Goal: Information Seeking & Learning: Learn about a topic

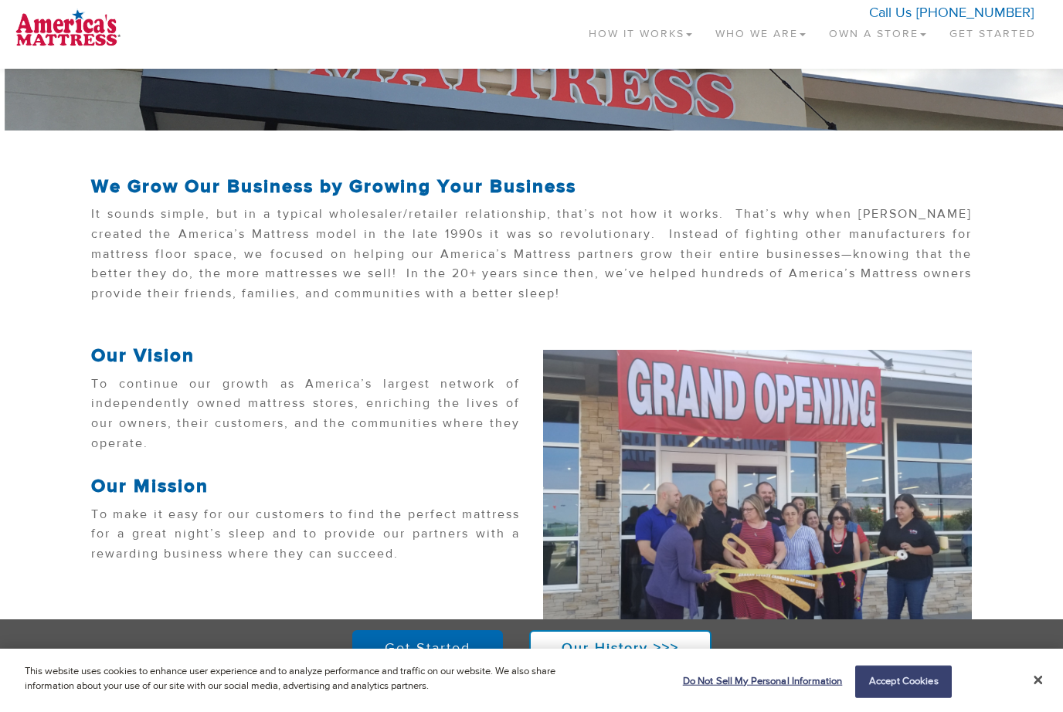
scroll to position [199, 0]
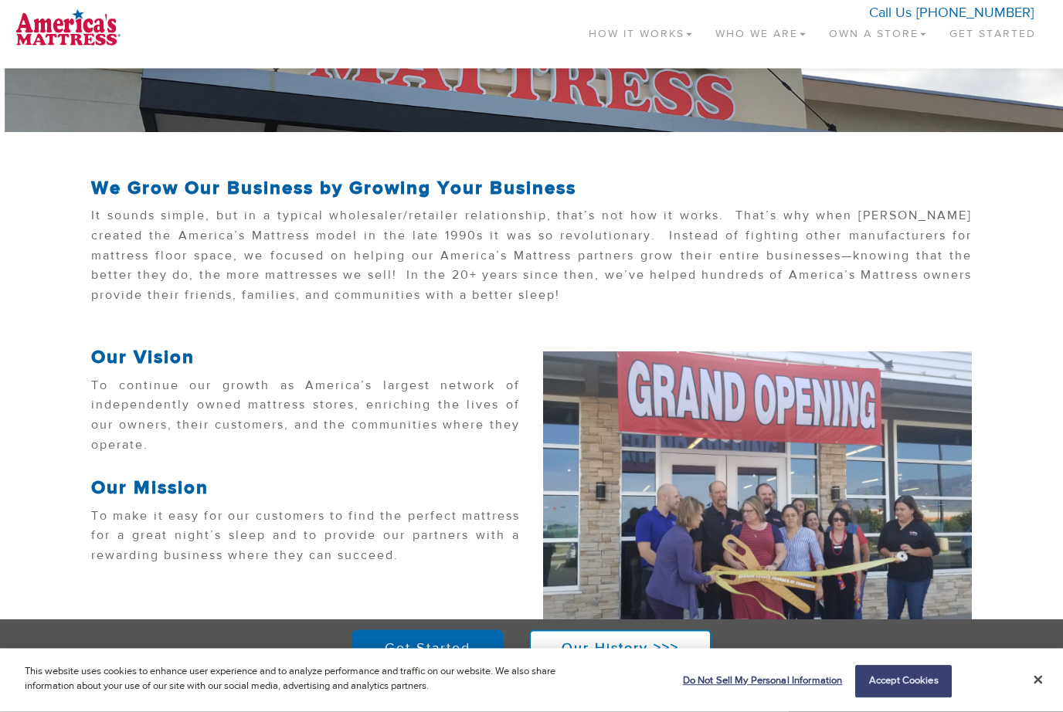
click at [647, 28] on link "How It Works" at bounding box center [640, 31] width 127 height 46
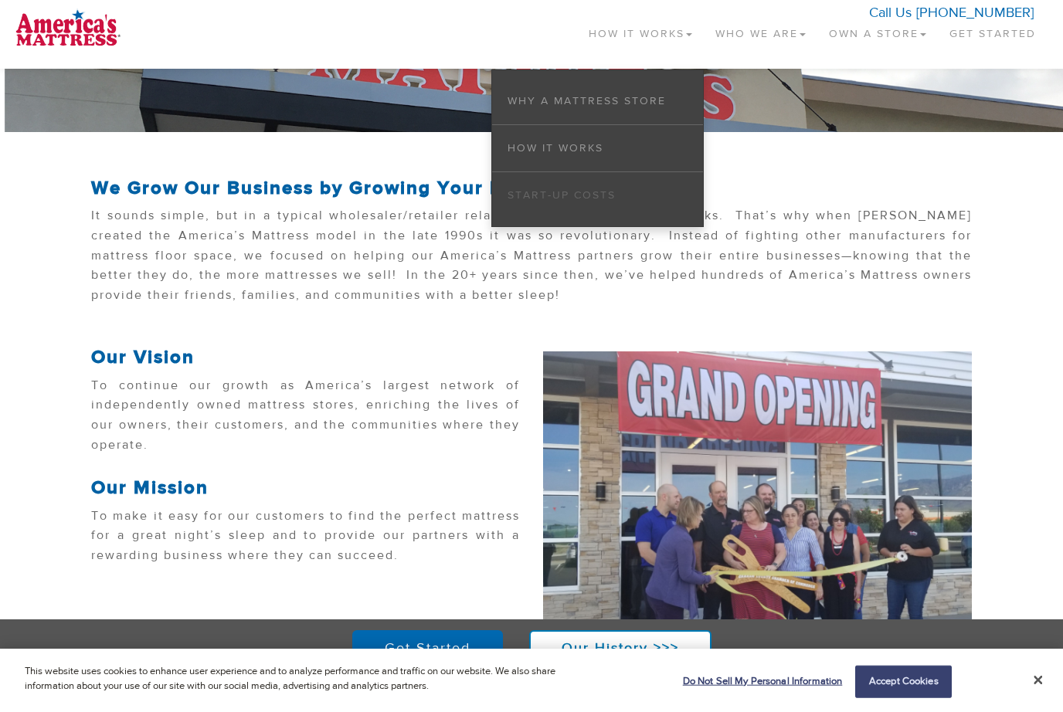
click at [600, 197] on link "Start-up Costs" at bounding box center [562, 196] width 108 height 14
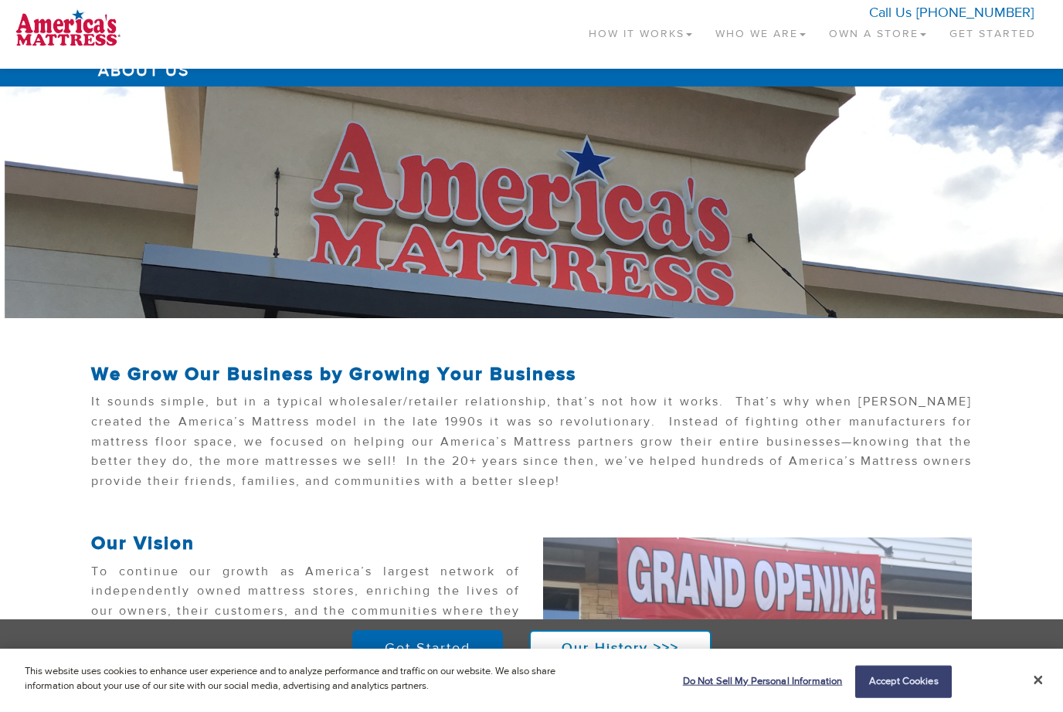
scroll to position [0, 0]
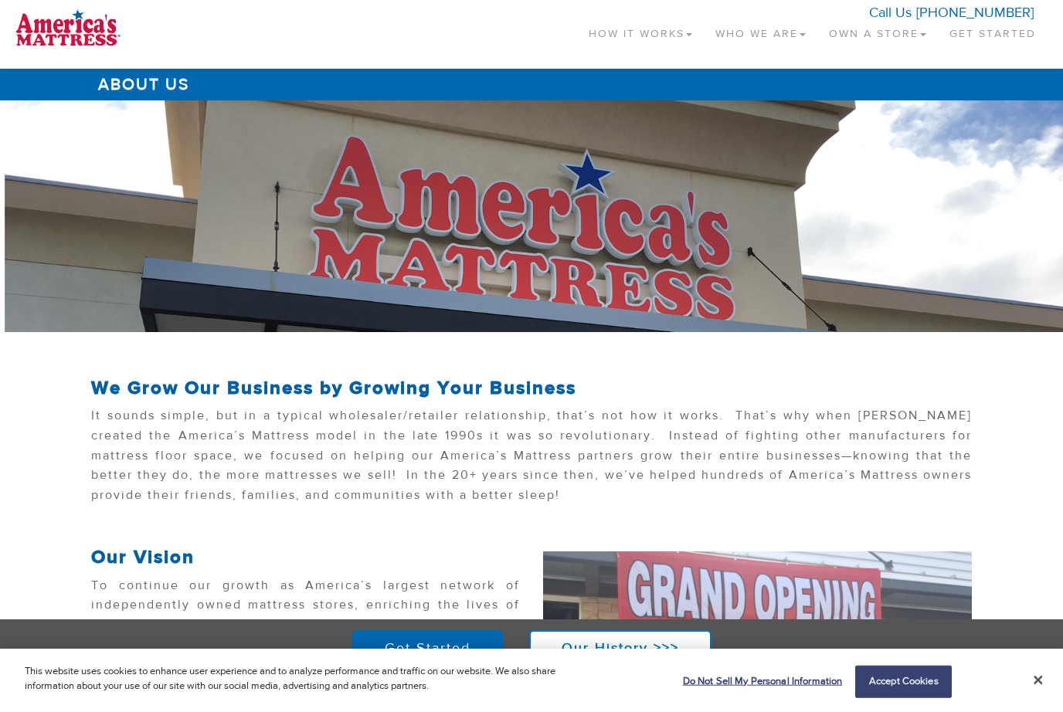
click at [624, 40] on link "How It Works" at bounding box center [640, 31] width 127 height 46
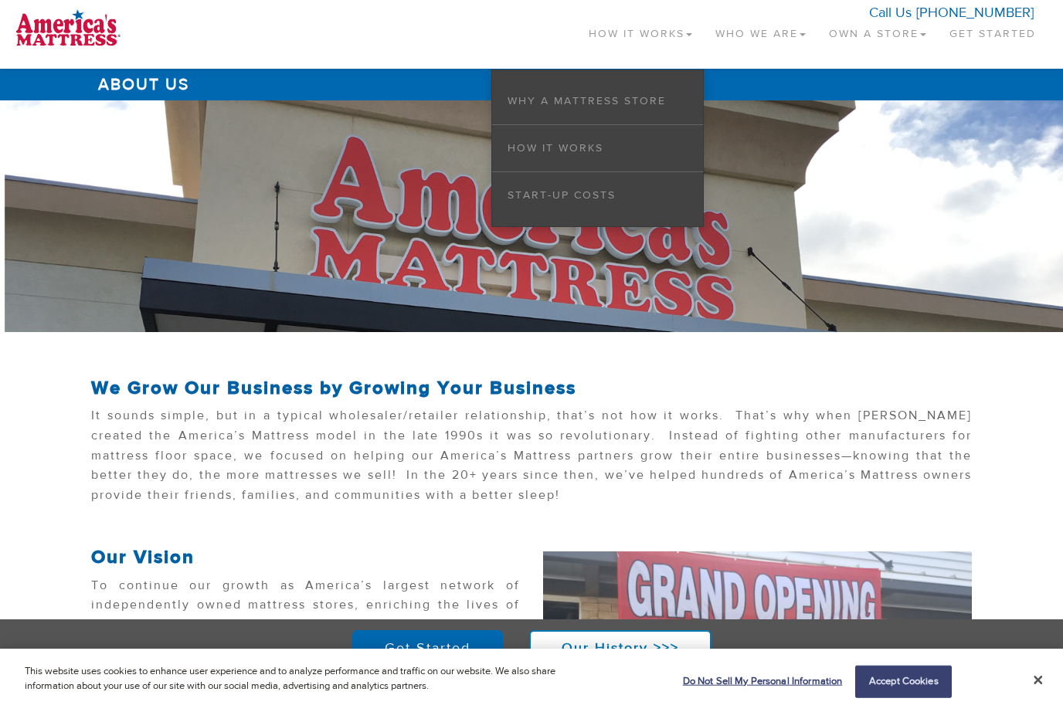
click at [624, 151] on li "How it Works" at bounding box center [597, 148] width 211 height 47
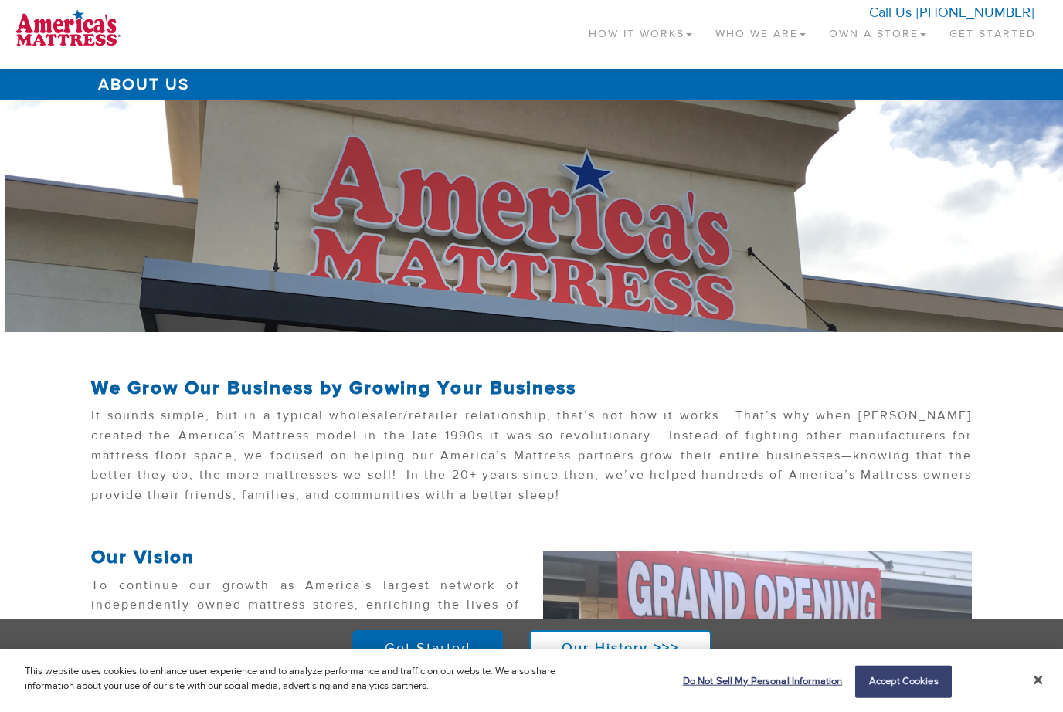
click at [641, 32] on link "How It Works" at bounding box center [640, 31] width 127 height 46
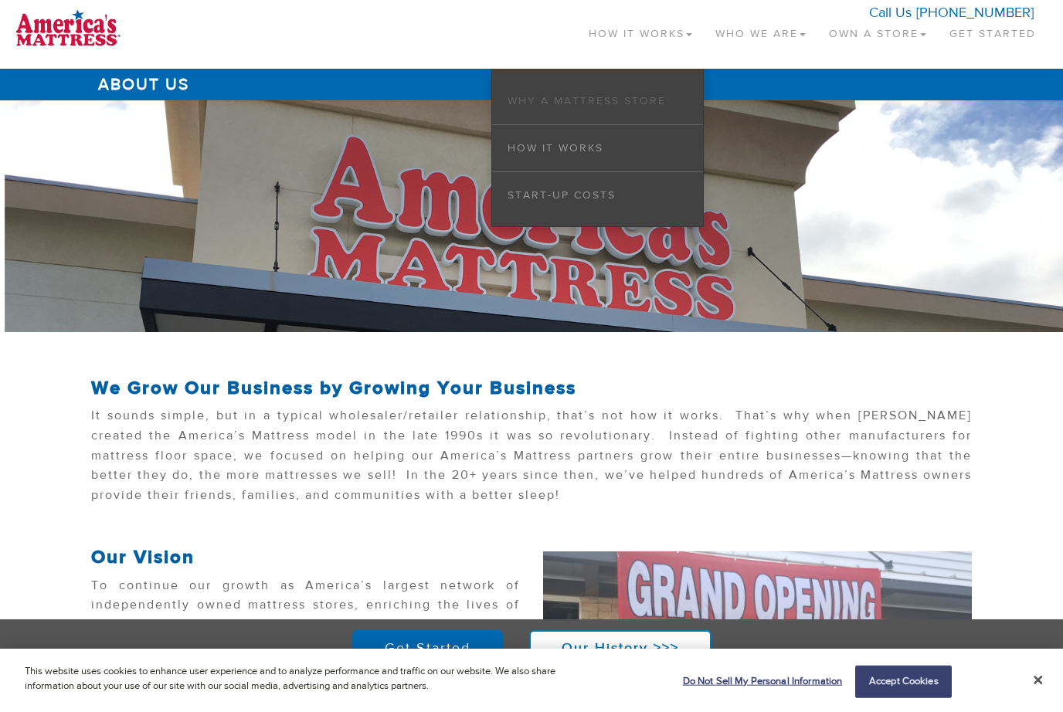
click at [620, 102] on link "Why a Mattress Store" at bounding box center [587, 101] width 158 height 14
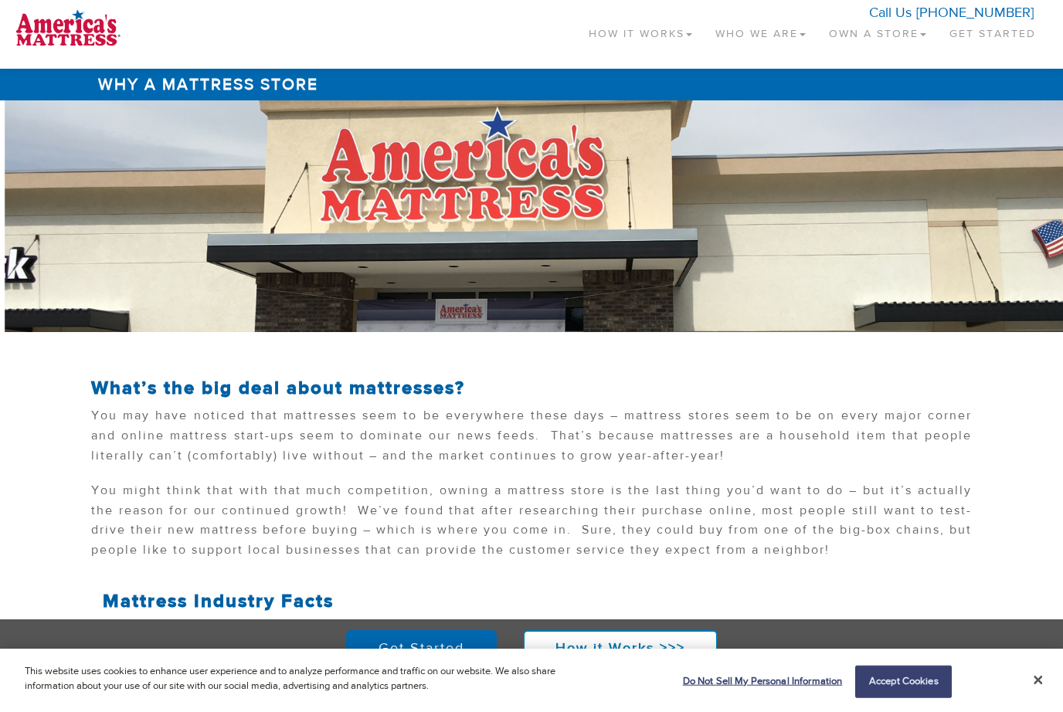
click at [857, 28] on link "Own a Store" at bounding box center [877, 31] width 121 height 46
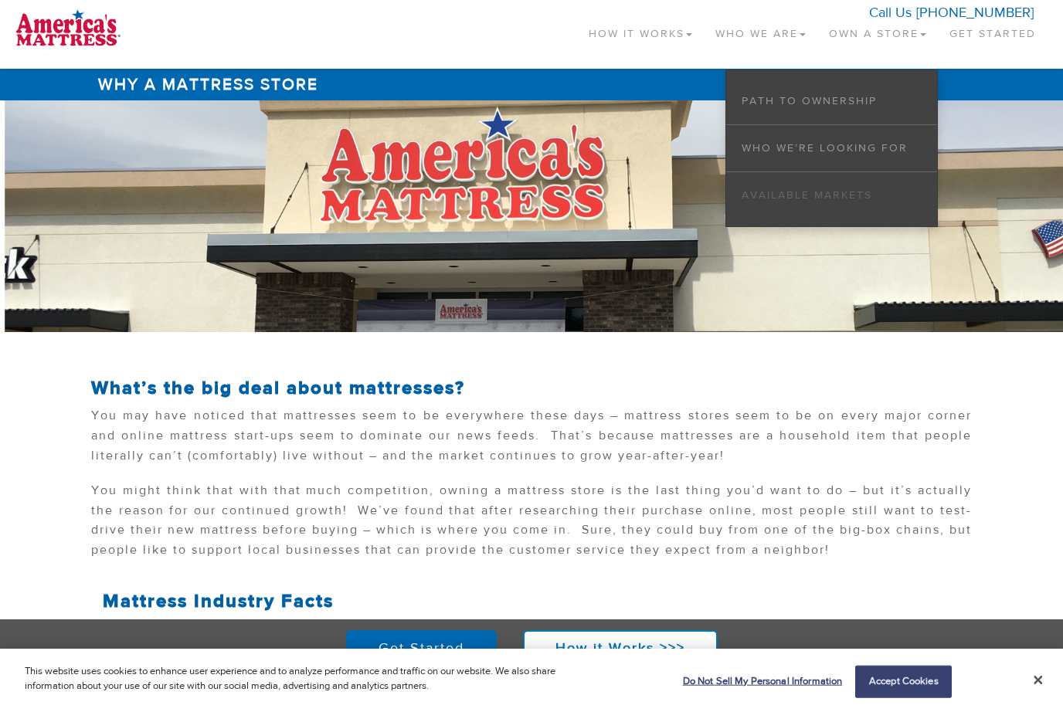
click at [872, 199] on link "Available Markets" at bounding box center [807, 196] width 131 height 14
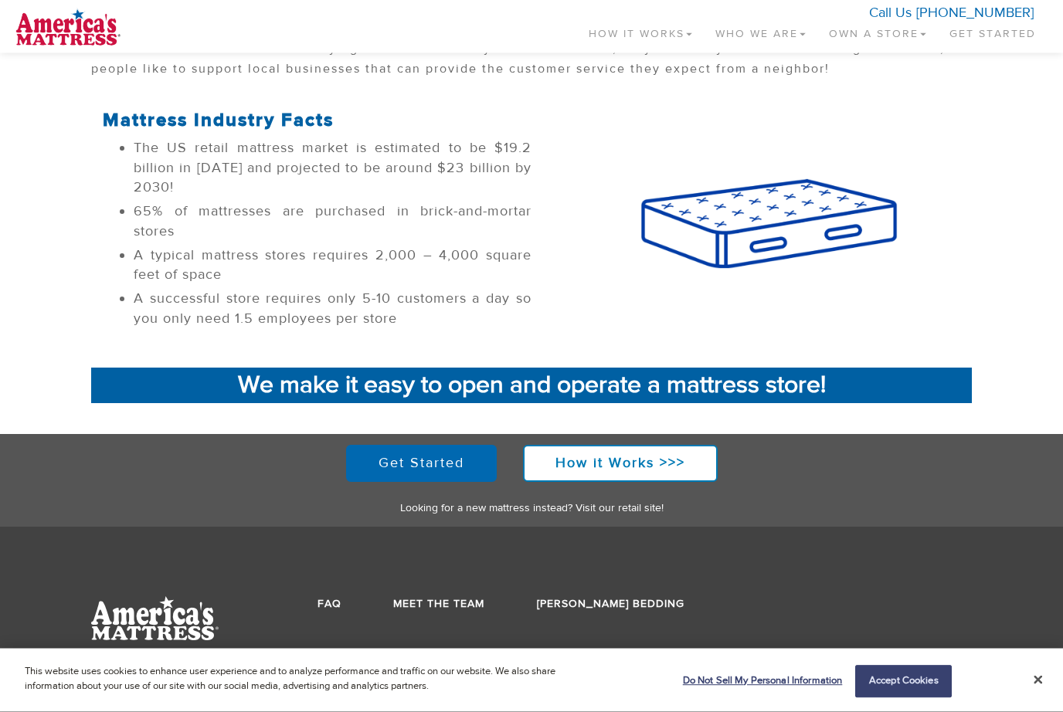
scroll to position [481, 0]
click at [435, 462] on link "Get Started" at bounding box center [421, 464] width 151 height 37
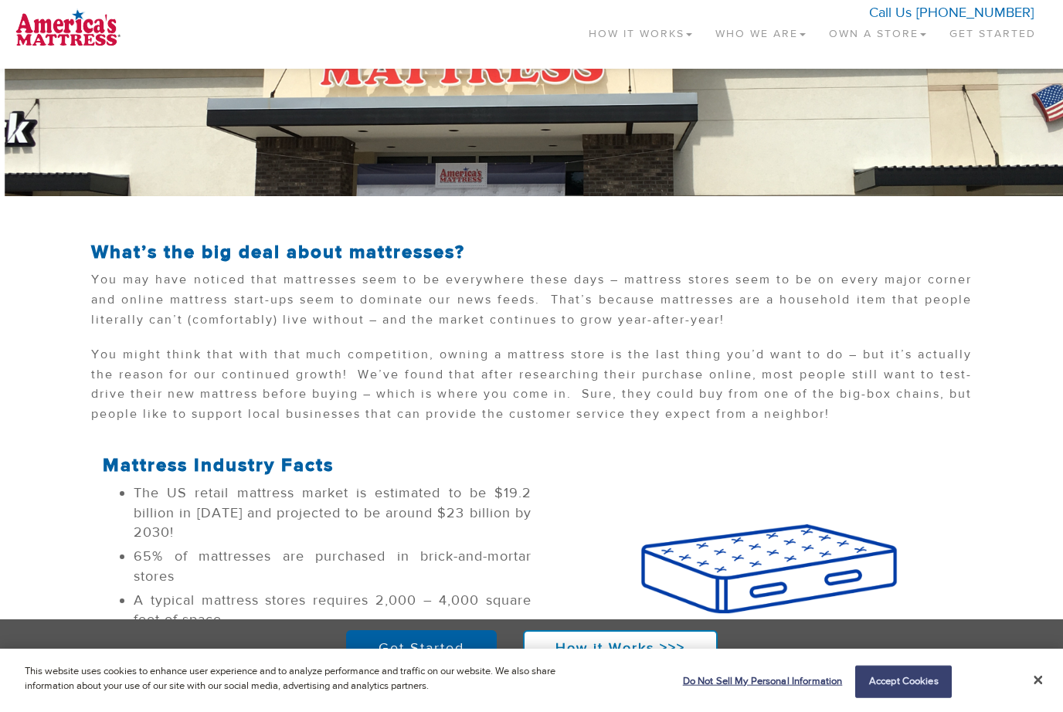
scroll to position [0, 0]
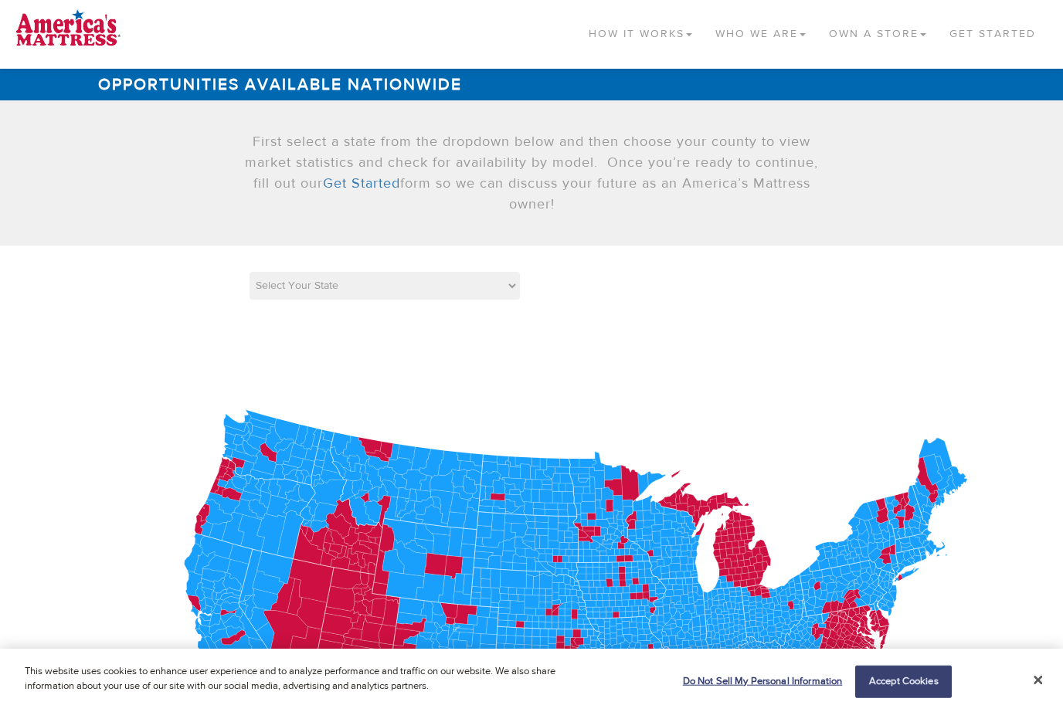
click at [766, 39] on link "Who We Are" at bounding box center [761, 31] width 114 height 46
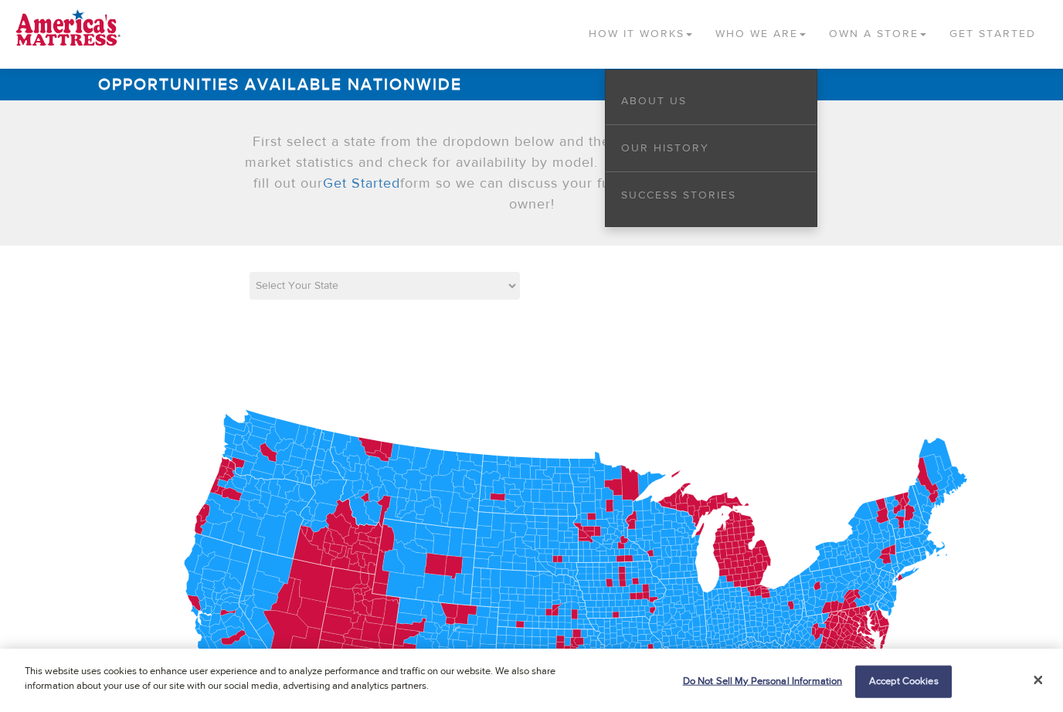
click at [756, 145] on li "Our History" at bounding box center [711, 148] width 211 height 47
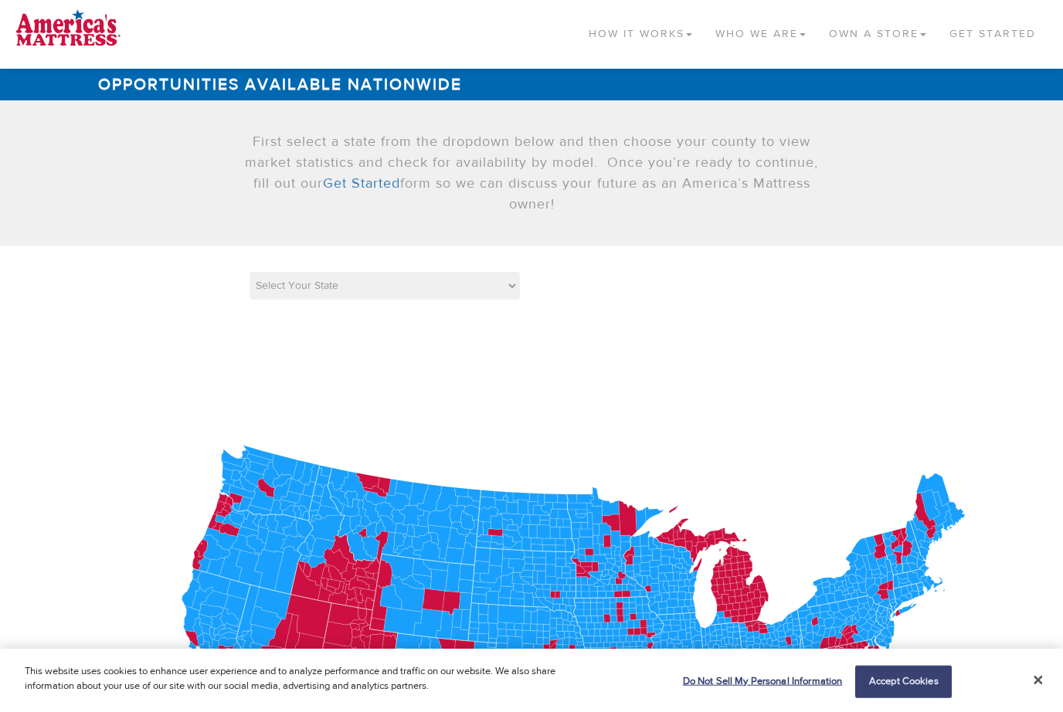
click at [745, 32] on link "Who We Are" at bounding box center [761, 31] width 114 height 46
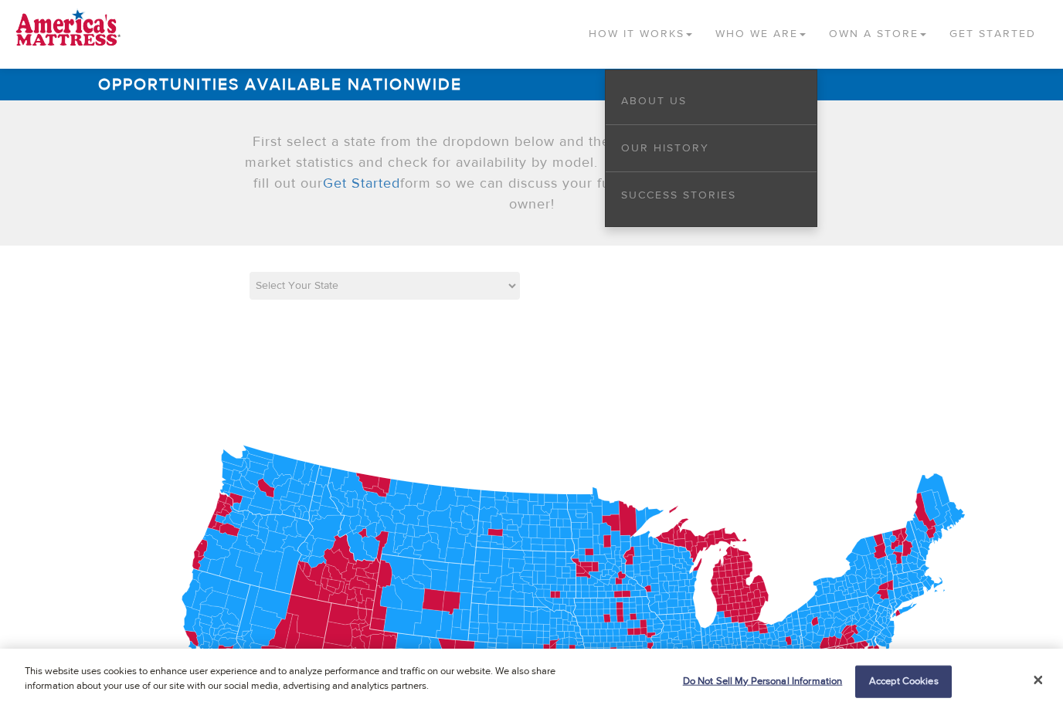
click at [751, 198] on li "Success Stories" at bounding box center [711, 195] width 211 height 46
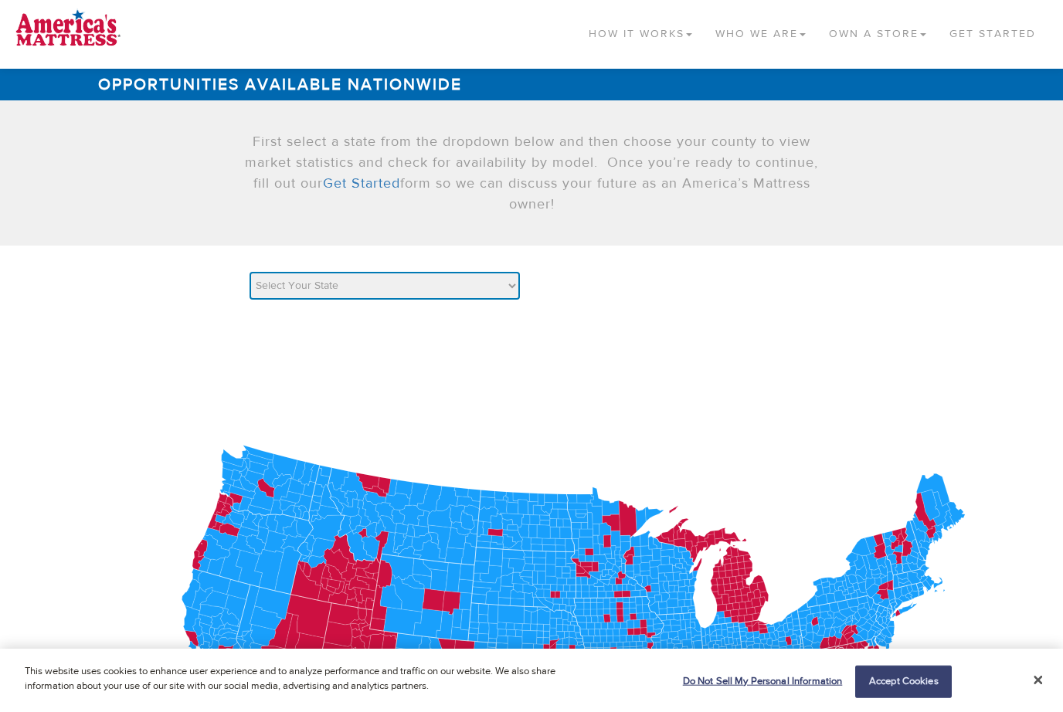
click at [505, 293] on select "Select Your State AK AL AR AZ CA CO CT DC DE FL GA HI IA ID IL IN KS KY LA MA M…" at bounding box center [385, 286] width 270 height 28
select select "PA"
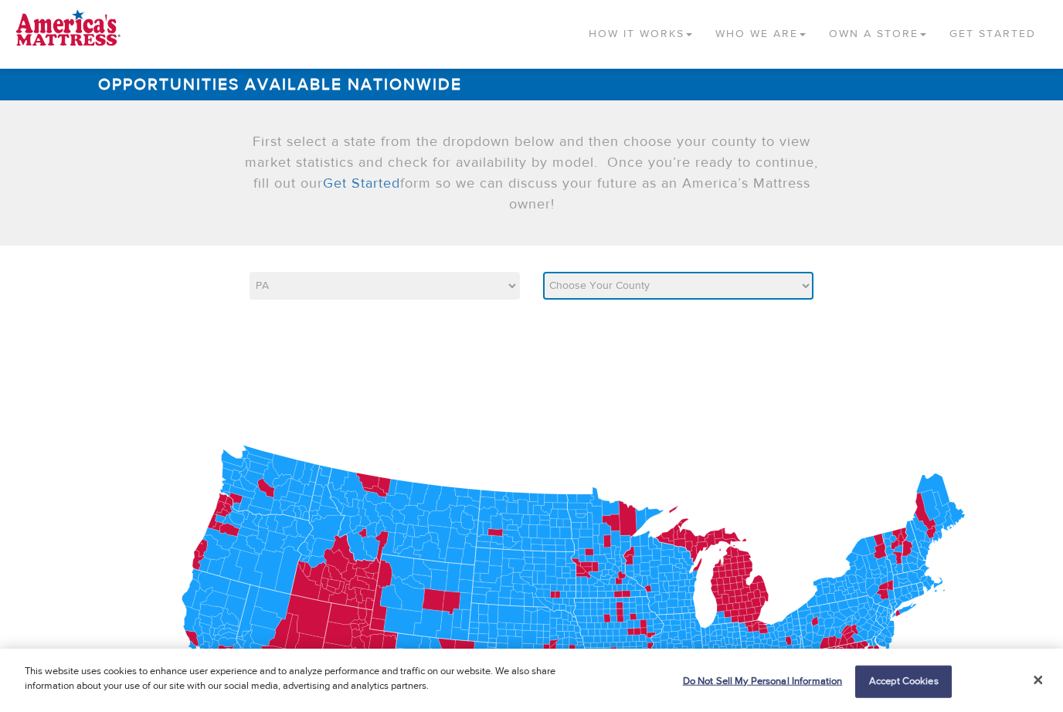
click at [790, 298] on select "Choose Your County Adams Allegheny Armstrong Beaver Bedford Berks Blair Bradfor…" at bounding box center [678, 286] width 270 height 28
select select "42033"
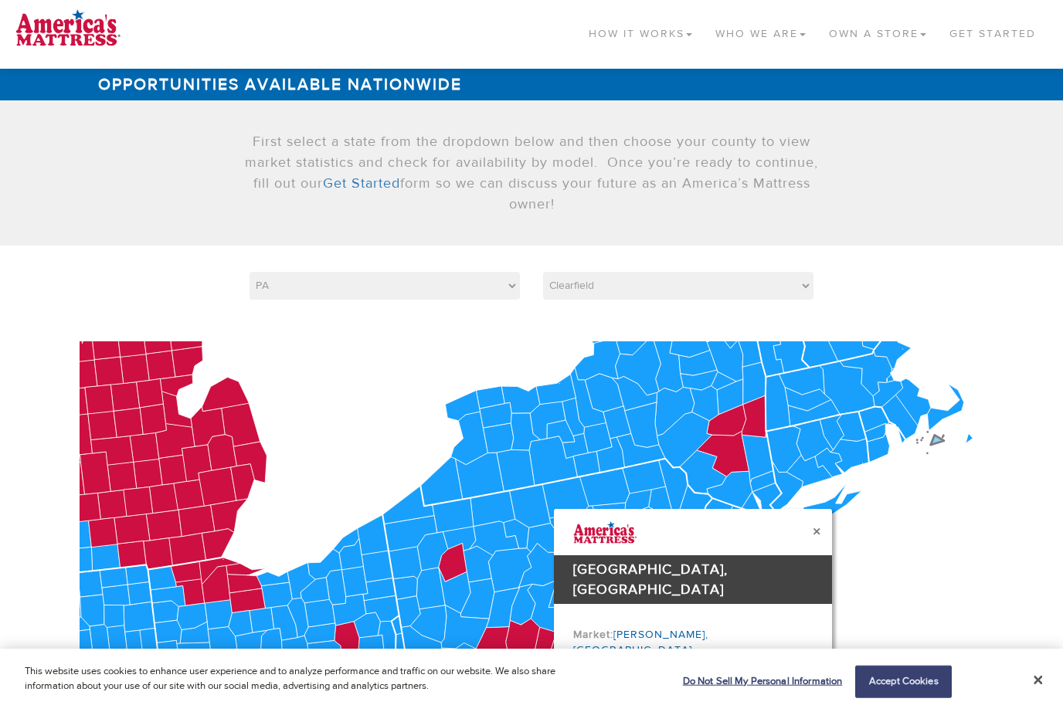
click at [939, 440] on icon at bounding box center [930, 443] width 27 height 21
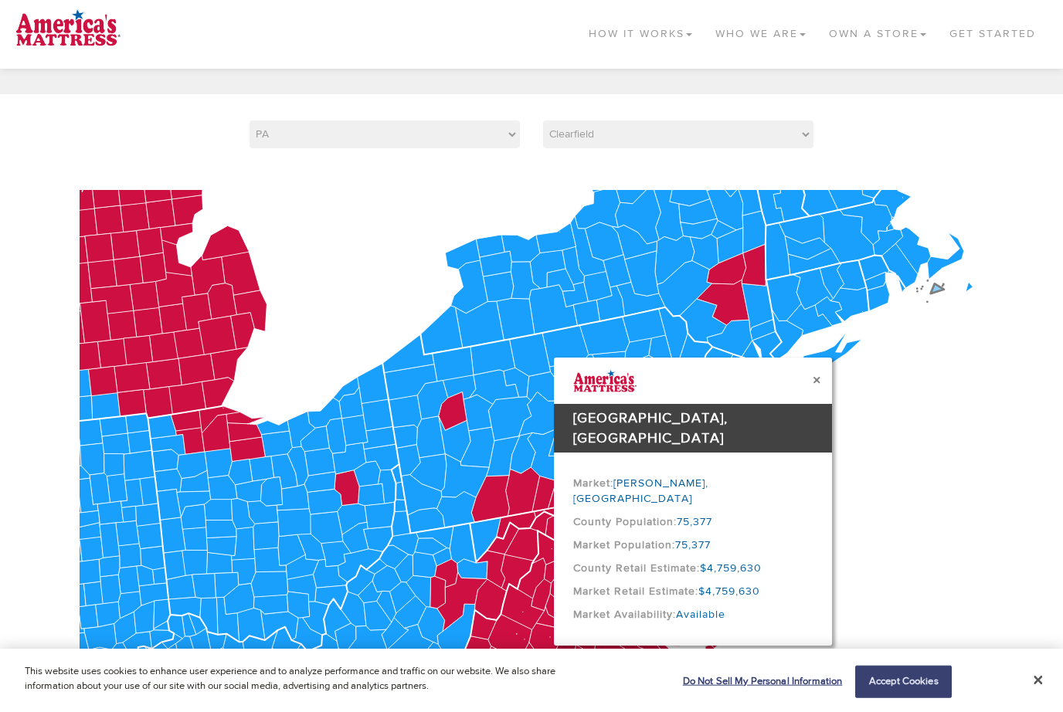
scroll to position [152, 0]
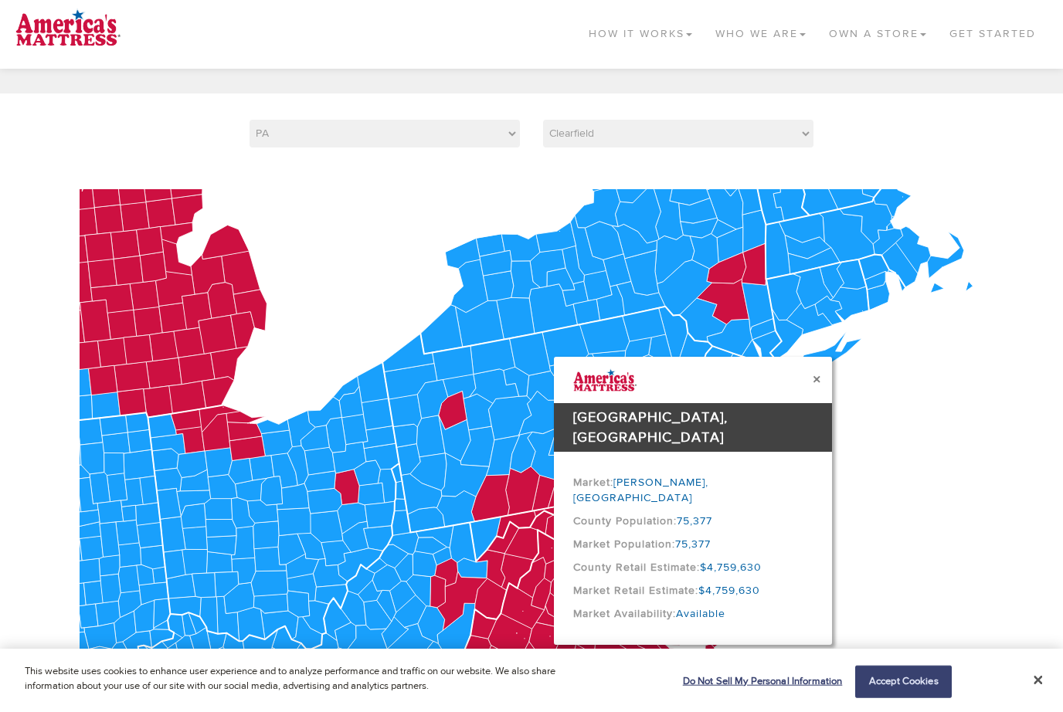
click at [814, 372] on button "×" at bounding box center [817, 380] width 8 height 16
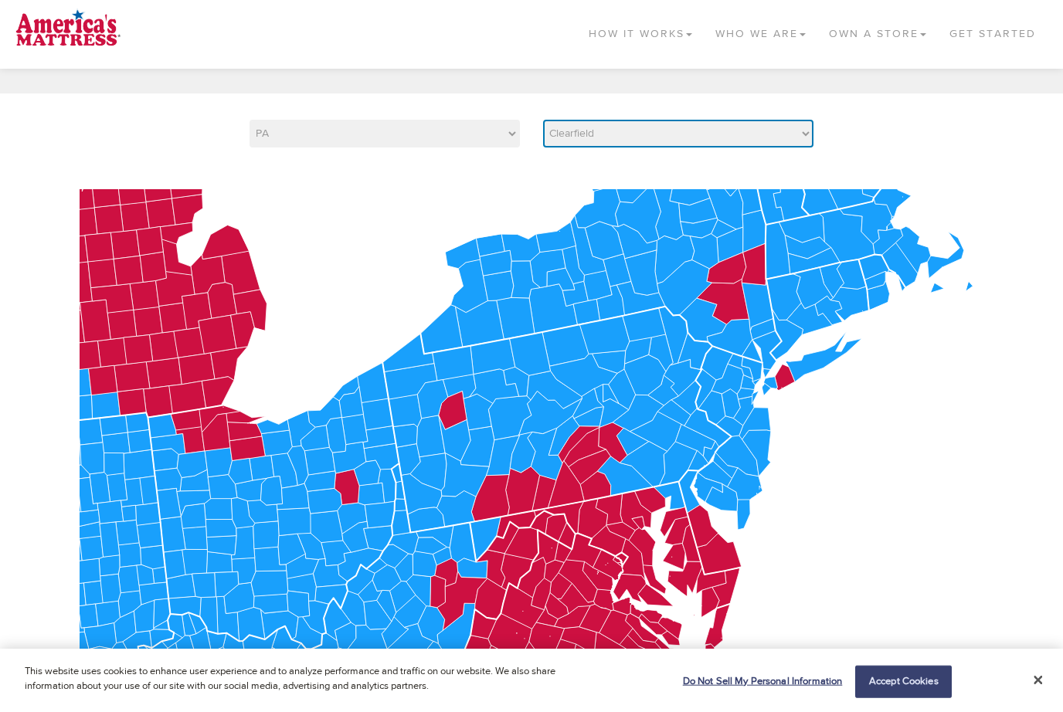
click at [808, 130] on select "Choose Your County Adams Allegheny Armstrong Beaver Bedford Berks Blair Bradfor…" at bounding box center [678, 134] width 270 height 28
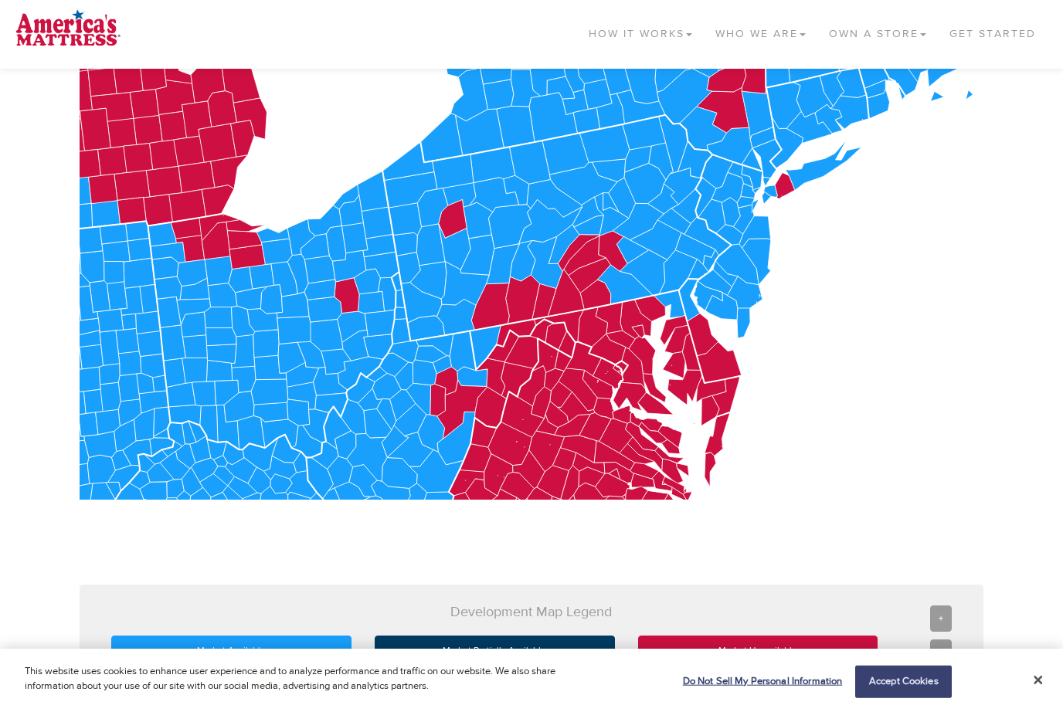
scroll to position [0, 0]
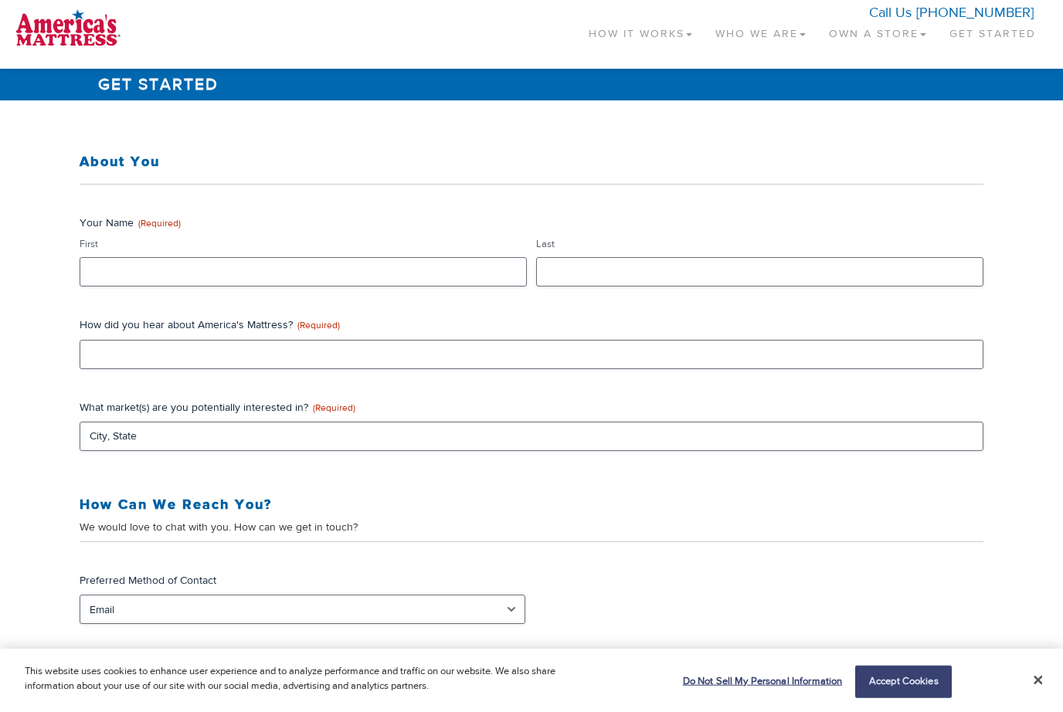
click at [637, 22] on link "How It Works" at bounding box center [640, 31] width 127 height 46
